Goal: Task Accomplishment & Management: Use online tool/utility

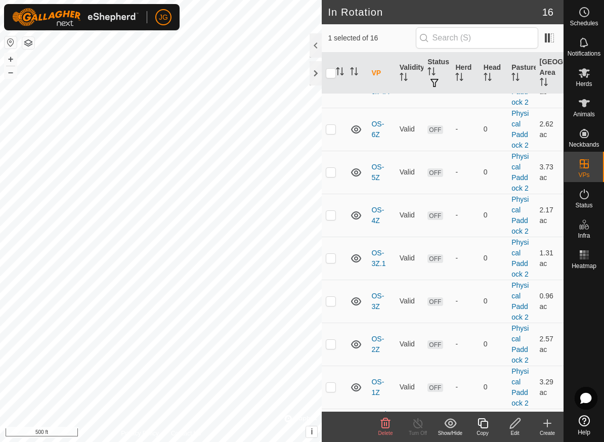
scroll to position [410, 0]
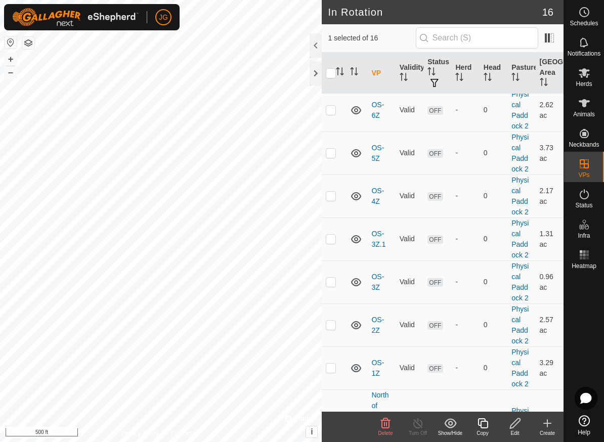
click at [518, 420] on icon at bounding box center [515, 423] width 13 height 12
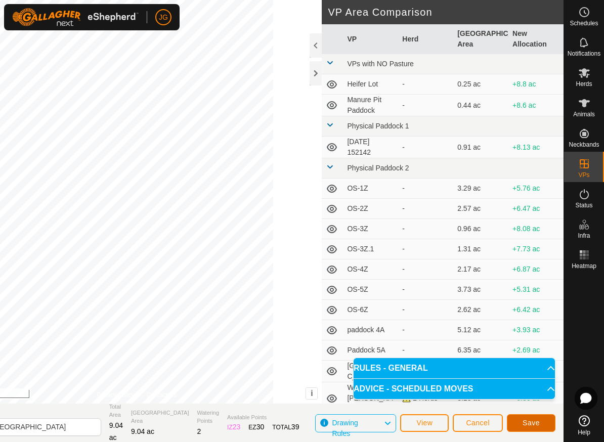
click at [531, 419] on span "Save" at bounding box center [531, 423] width 17 height 8
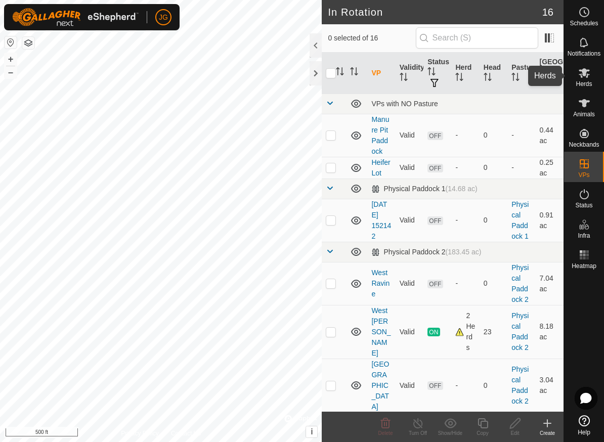
drag, startPoint x: 587, startPoint y: 75, endPoint x: 582, endPoint y: 72, distance: 6.3
click at [582, 72] on icon at bounding box center [584, 73] width 11 height 10
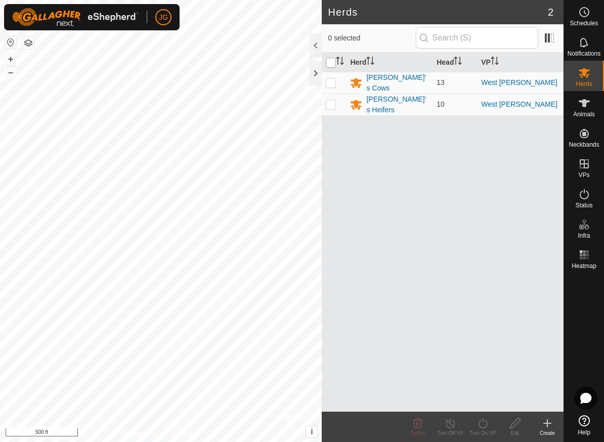
click at [332, 63] on input "checkbox" at bounding box center [331, 63] width 10 height 10
checkbox input "true"
click at [485, 425] on icon at bounding box center [483, 423] width 13 height 12
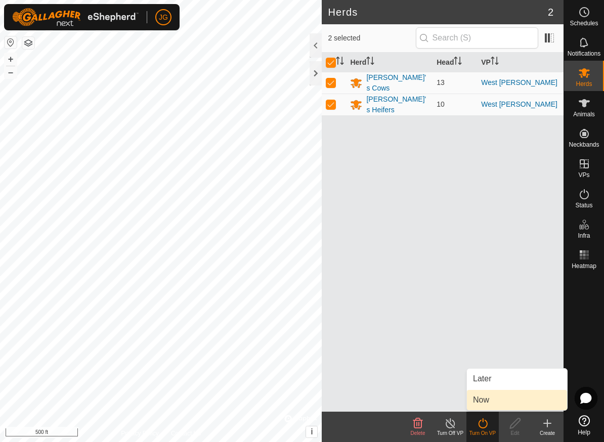
click at [480, 402] on link "Now" at bounding box center [517, 400] width 100 height 20
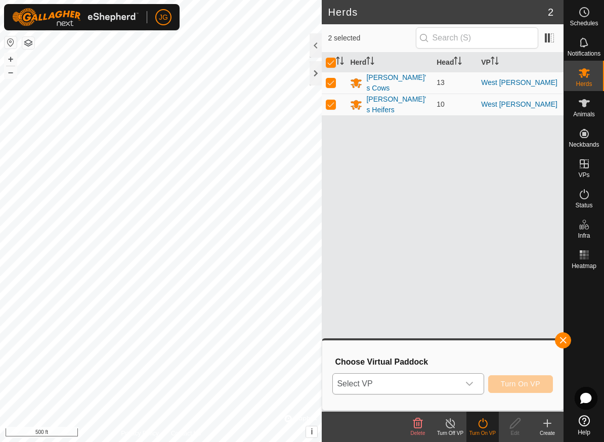
click at [471, 384] on icon "dropdown trigger" at bounding box center [470, 384] width 8 height 8
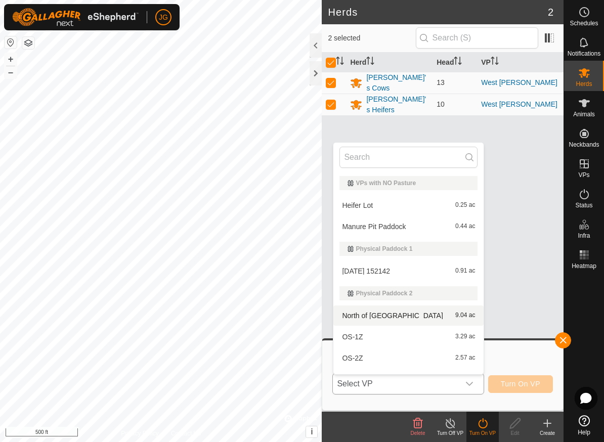
click at [382, 314] on li "North of Green Rd 9.04 ac" at bounding box center [408, 316] width 150 height 20
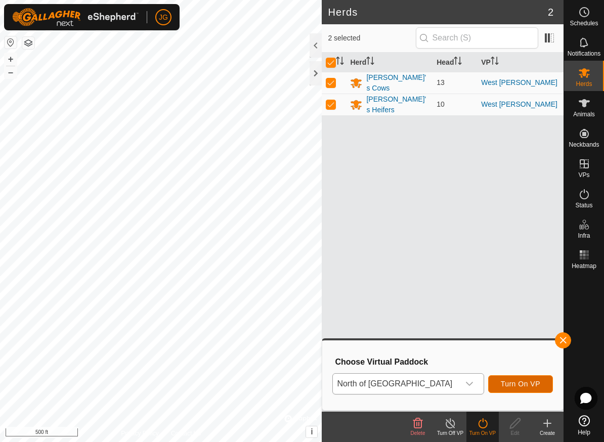
click at [521, 385] on span "Turn On VP" at bounding box center [520, 384] width 39 height 8
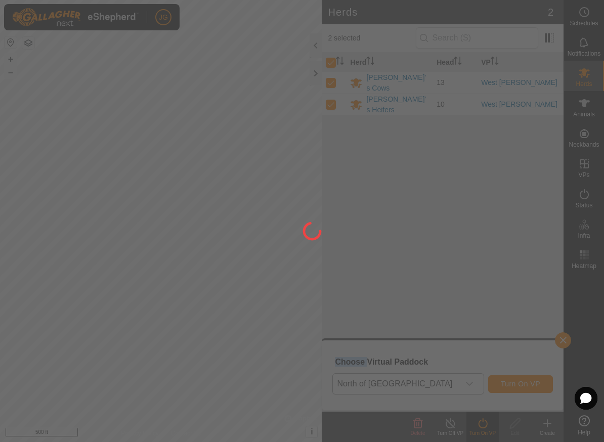
click at [521, 385] on div at bounding box center [302, 221] width 604 height 442
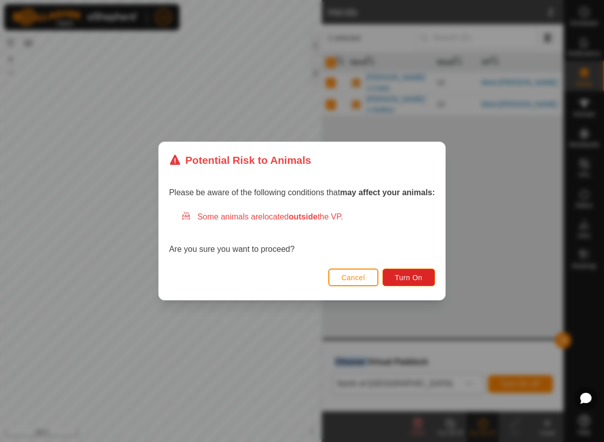
click at [359, 274] on span "Cancel" at bounding box center [354, 278] width 24 height 8
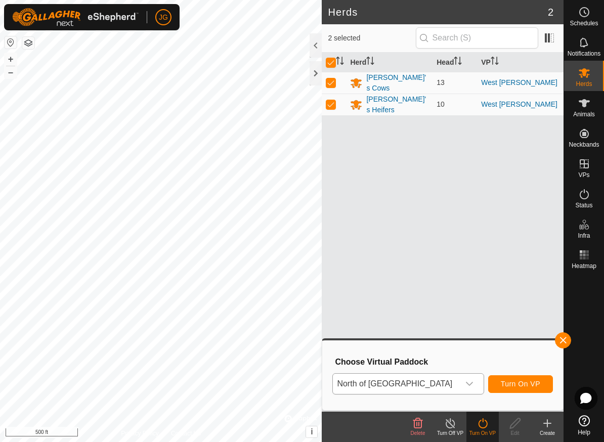
click at [386, 405] on div "Choose Virtual Paddock North of Green Rd Turn On VP" at bounding box center [442, 376] width 241 height 70
click at [566, 339] on button "button" at bounding box center [563, 340] width 16 height 16
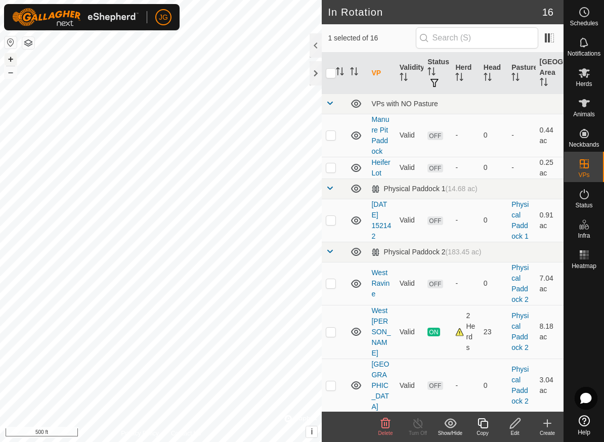
click at [8, 59] on button "+" at bounding box center [11, 59] width 12 height 12
click at [10, 60] on button "+" at bounding box center [11, 59] width 12 height 12
click at [8, 70] on button "–" at bounding box center [11, 72] width 12 height 12
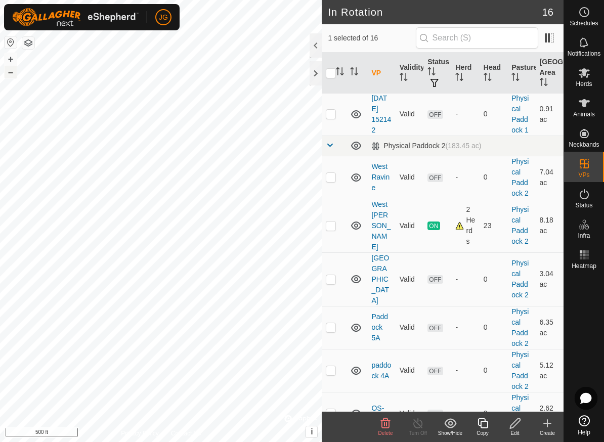
scroll to position [107, 0]
click at [564, 258] on div "Schedules Notifications Herds Animals Neckbands VPs Status Infra Heatmap Help" at bounding box center [584, 221] width 40 height 442
click at [514, 419] on icon at bounding box center [515, 423] width 13 height 12
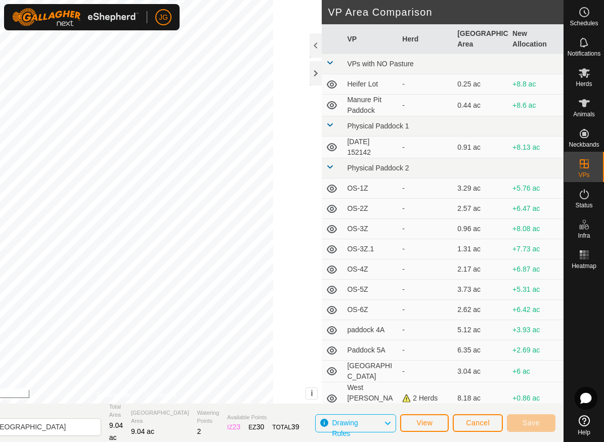
click at [485, 422] on span "Cancel" at bounding box center [478, 423] width 24 height 8
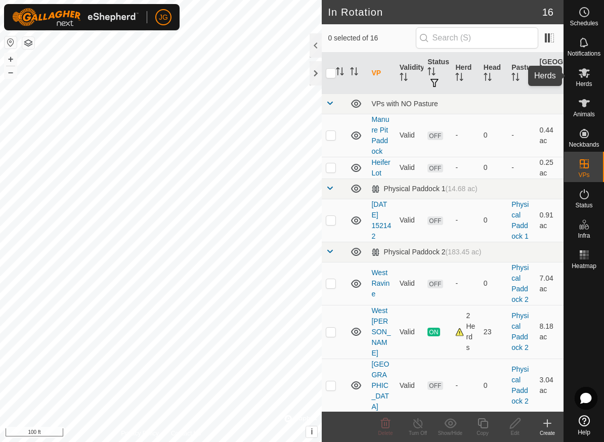
click at [589, 65] on es-mob-svg-icon at bounding box center [584, 73] width 18 height 16
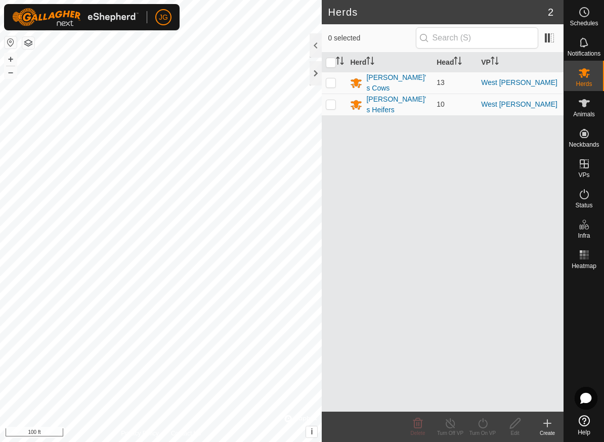
click at [331, 56] on th at bounding box center [334, 63] width 24 height 20
click at [331, 62] on input "checkbox" at bounding box center [331, 63] width 10 height 10
checkbox input "true"
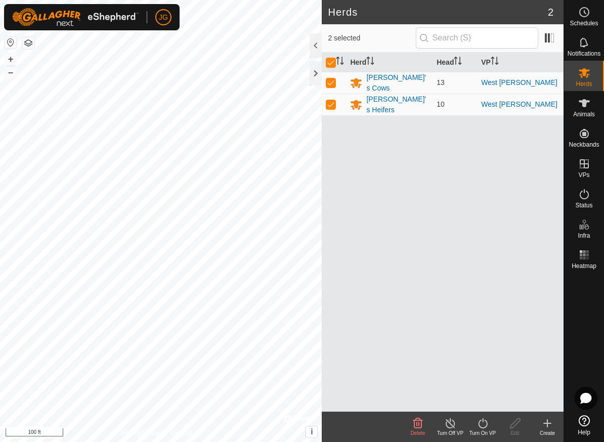
click at [486, 423] on icon at bounding box center [483, 423] width 13 height 12
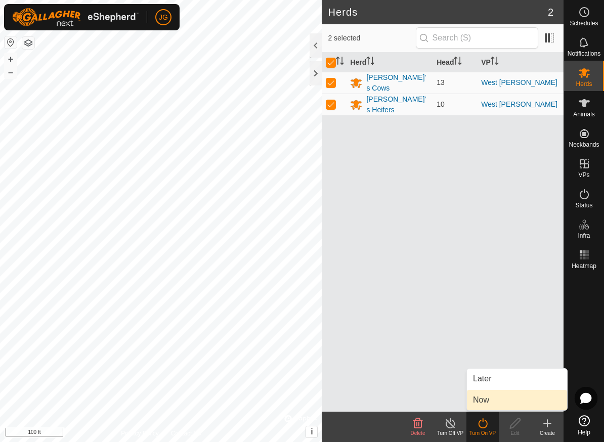
click at [485, 399] on link "Now" at bounding box center [517, 400] width 100 height 20
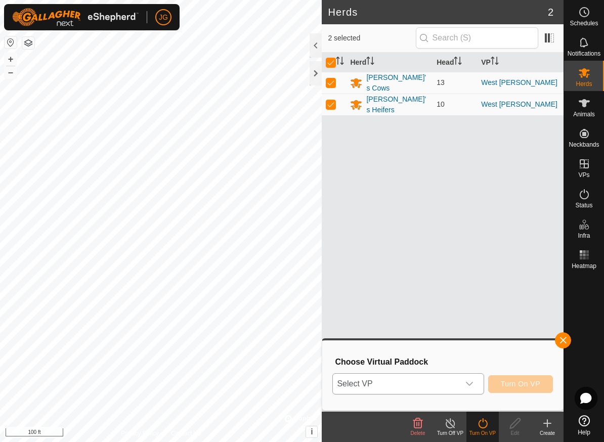
click at [468, 384] on icon "dropdown trigger" at bounding box center [469, 384] width 7 height 4
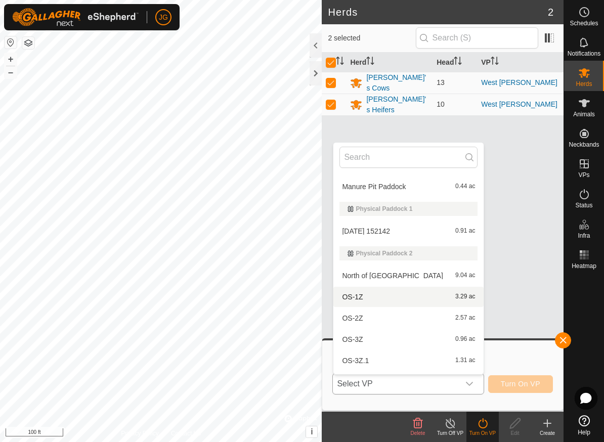
scroll to position [32, 0]
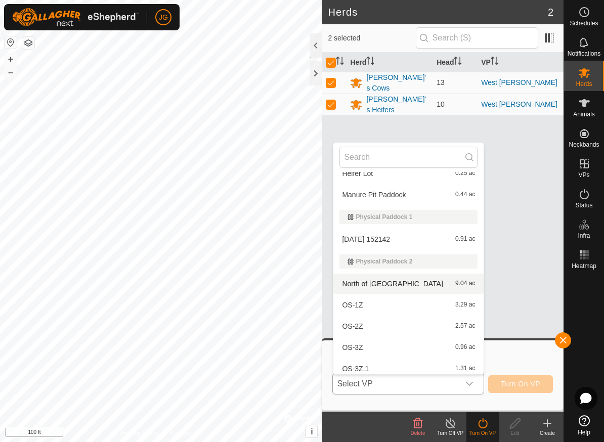
click at [369, 282] on li "North of Green Rd 9.04 ac" at bounding box center [408, 284] width 150 height 20
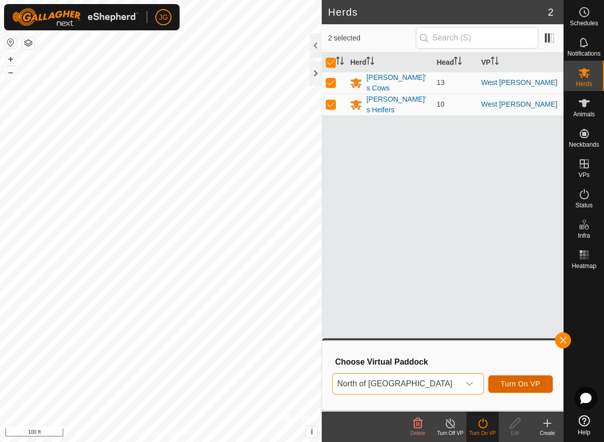
click at [521, 381] on span "Turn On VP" at bounding box center [520, 384] width 39 height 8
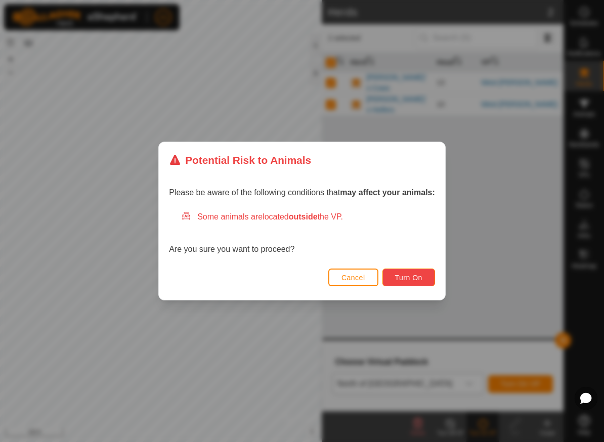
click at [409, 273] on button "Turn On" at bounding box center [409, 278] width 53 height 18
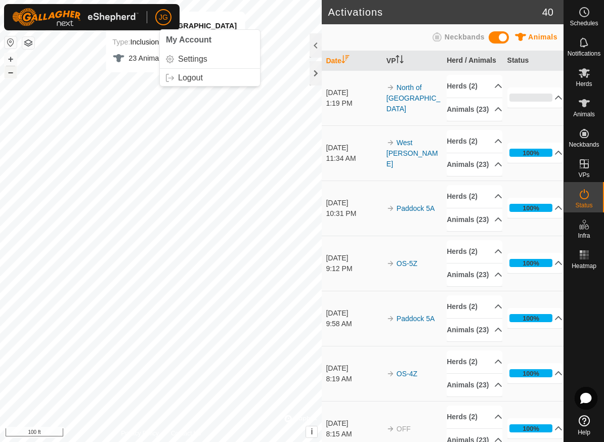
click at [9, 74] on button "–" at bounding box center [11, 72] width 12 height 12
